Goal: Submit feedback/report problem

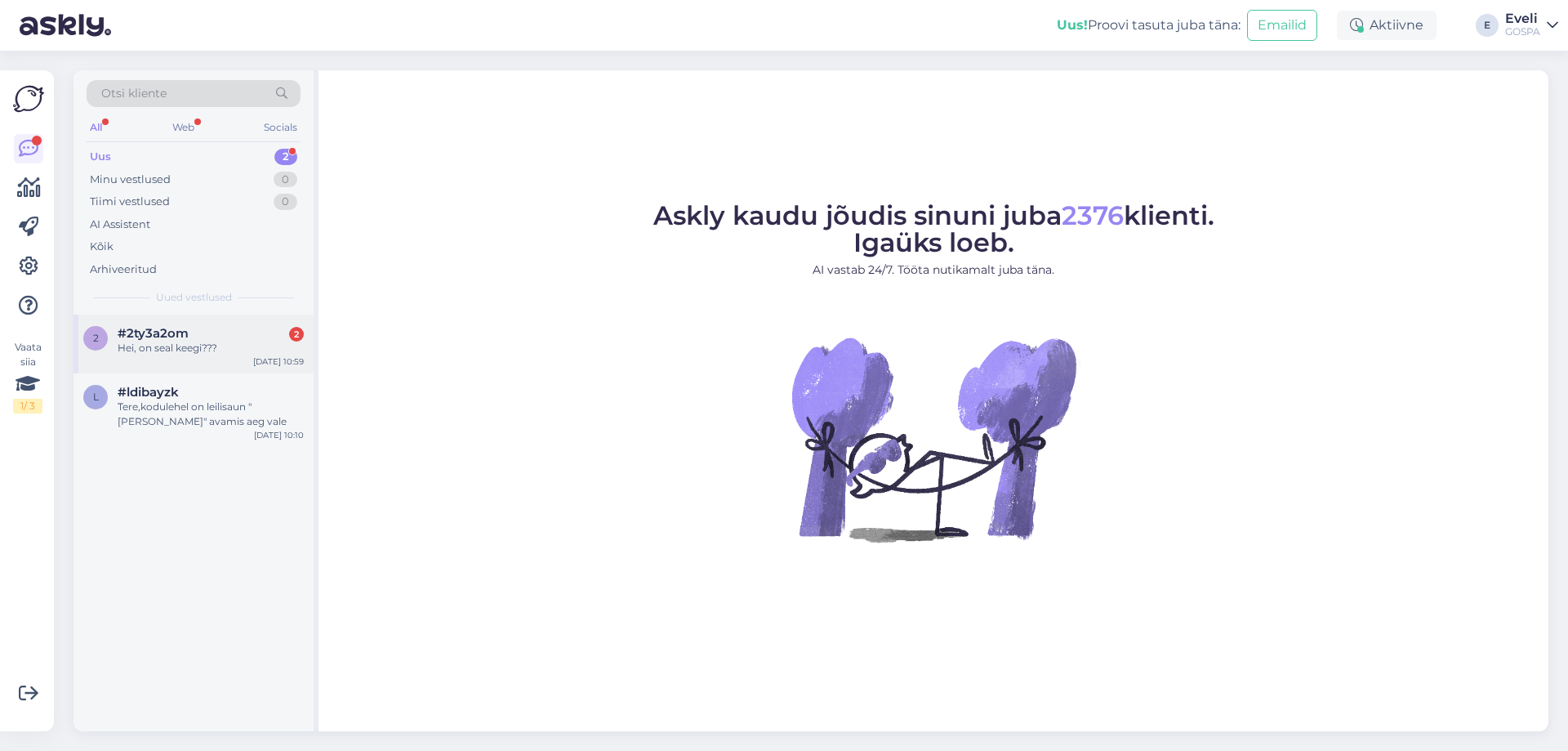
click at [162, 338] on span "#2ty3a2om" at bounding box center [153, 334] width 71 height 15
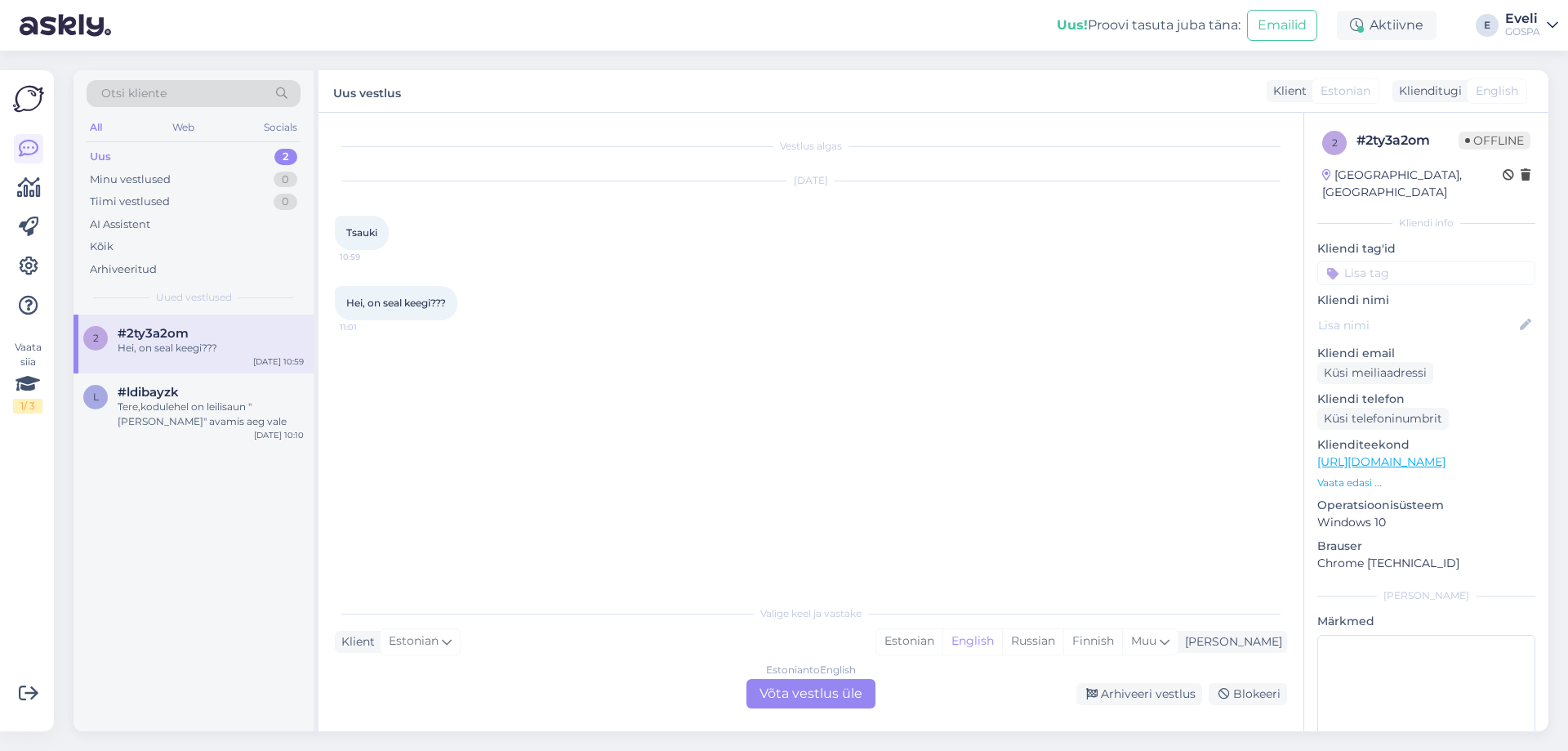
click at [811, 696] on div "Estonian to English Võta vestlus üle" at bounding box center [810, 693] width 129 height 30
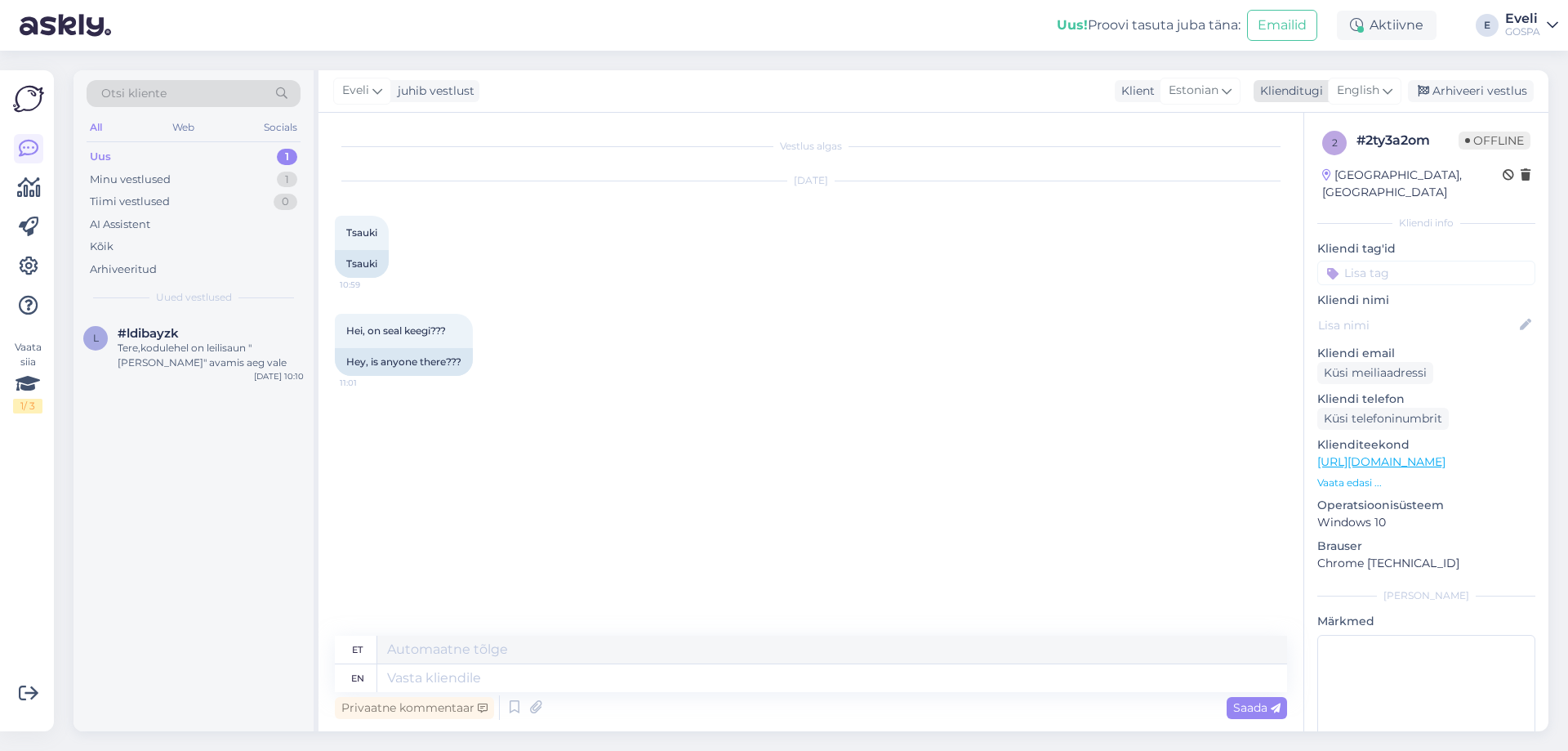
drag, startPoint x: 1375, startPoint y: 91, endPoint x: 1366, endPoint y: 100, distance: 12.7
click at [1373, 91] on span "English" at bounding box center [1359, 90] width 43 height 18
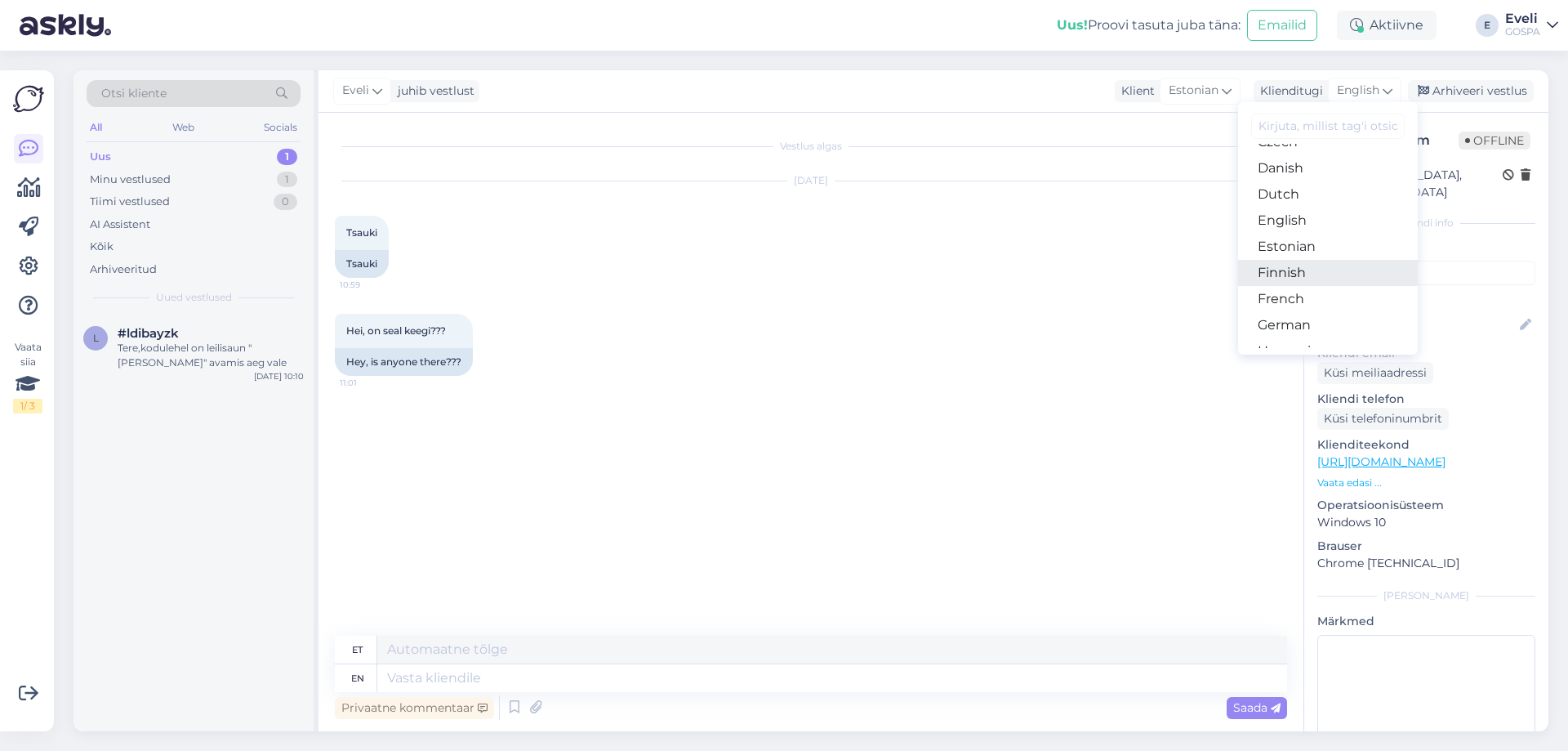
scroll to position [164, 0]
click at [1277, 211] on link "Estonian" at bounding box center [1327, 209] width 179 height 26
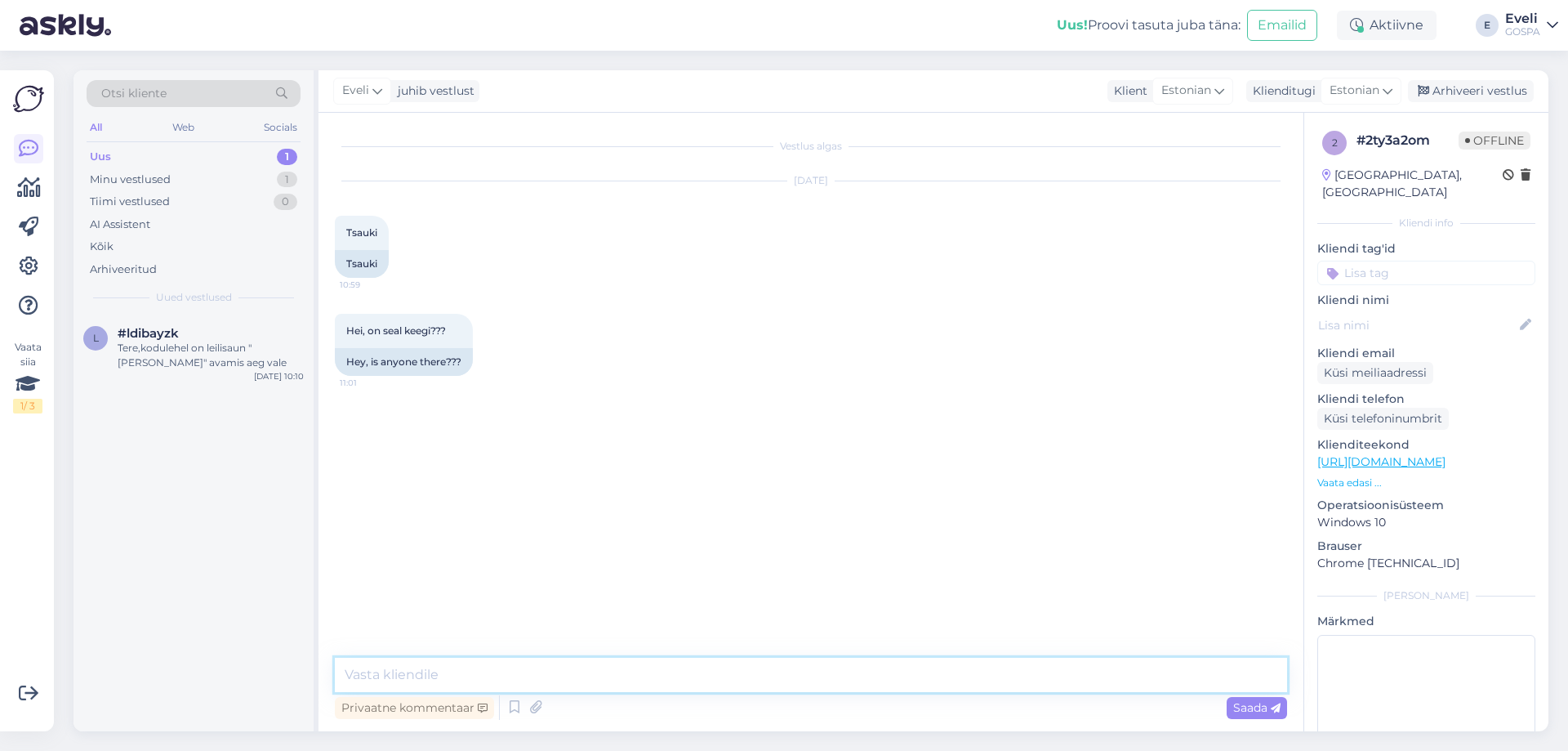
drag, startPoint x: 464, startPoint y: 663, endPoint x: 455, endPoint y: 677, distance: 16.6
click at [464, 664] on textarea at bounding box center [810, 674] width 953 height 34
type textarea "Tere, kuida saame abiks olla?"
click at [162, 366] on div "Tere,kodulehel on leilisaun "[PERSON_NAME]" avamis aeg vale" at bounding box center [211, 355] width 186 height 30
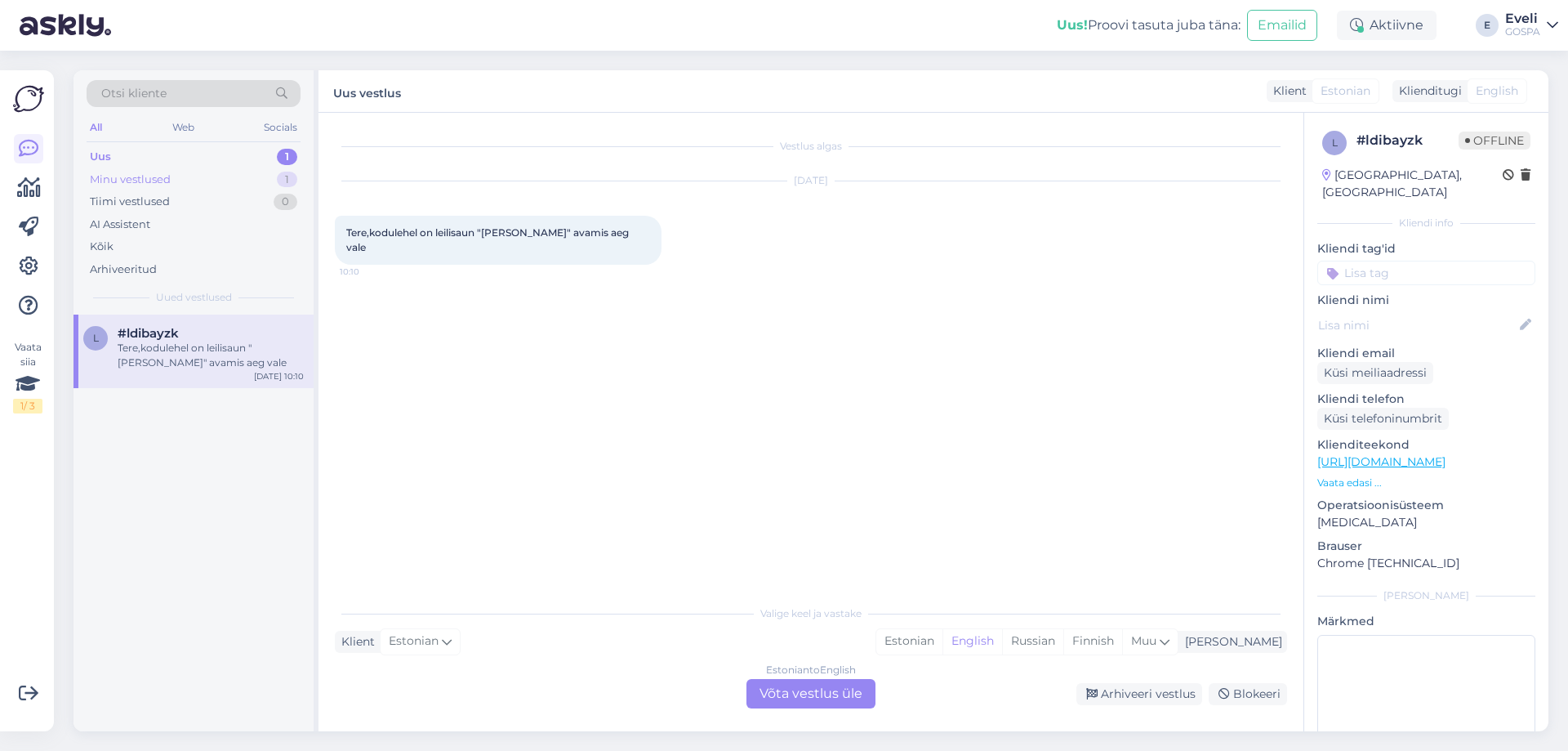
click at [205, 181] on div "Minu vestlused 1" at bounding box center [193, 179] width 214 height 23
click at [230, 346] on div "Tere, kuida saame abiks olla?" at bounding box center [211, 348] width 186 height 15
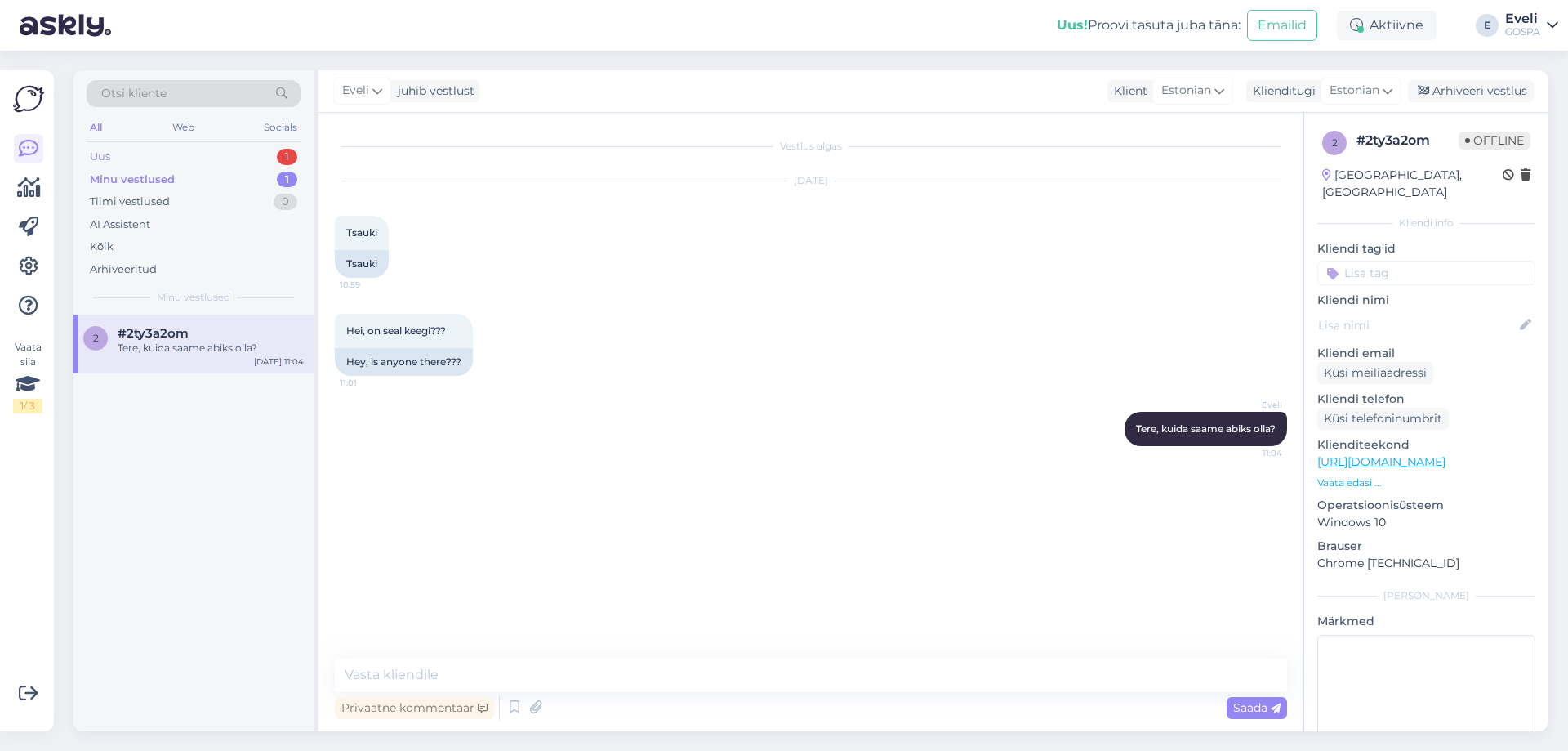
click at [184, 158] on div "Uus 1" at bounding box center [193, 156] width 214 height 23
click at [192, 370] on div "l #ldibayzk Tere,kodulehel on leilisaun "[PERSON_NAME]" avamis aeg vale [DATE] …" at bounding box center [193, 350] width 240 height 73
